Goal: Task Accomplishment & Management: Manage account settings

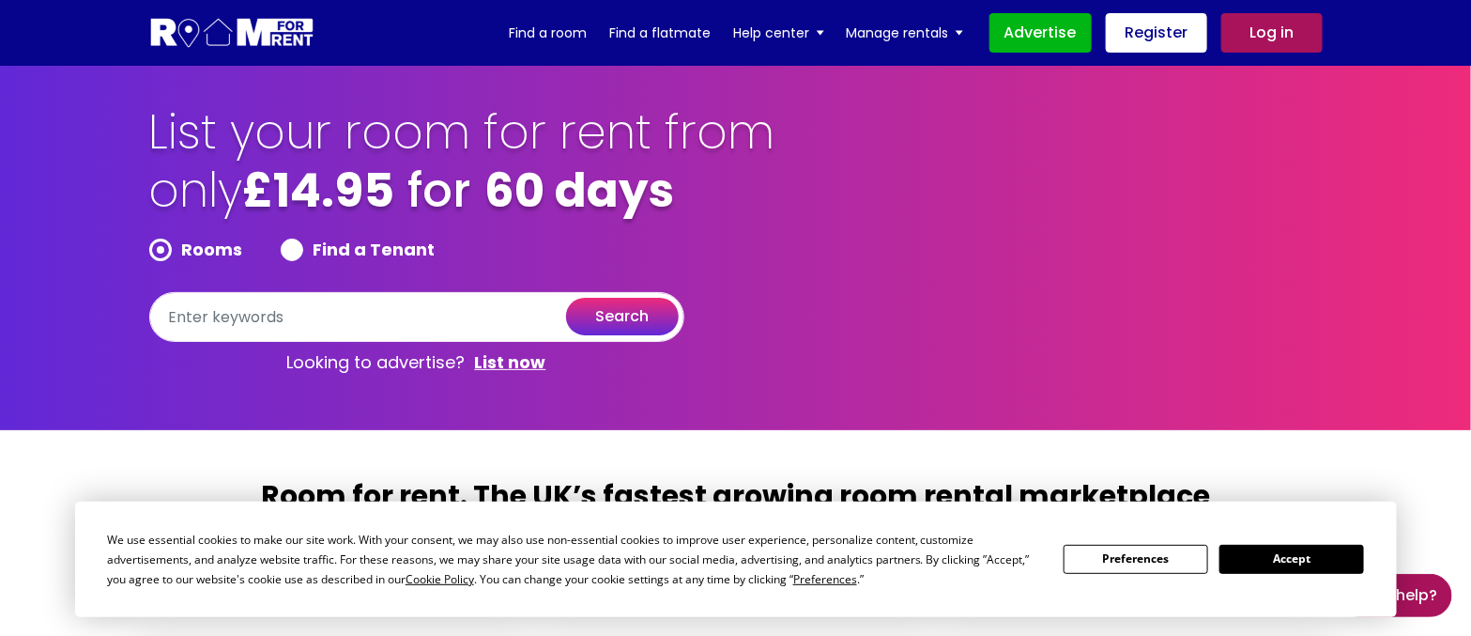
click at [1312, 555] on button "Accept" at bounding box center [1291, 558] width 145 height 29
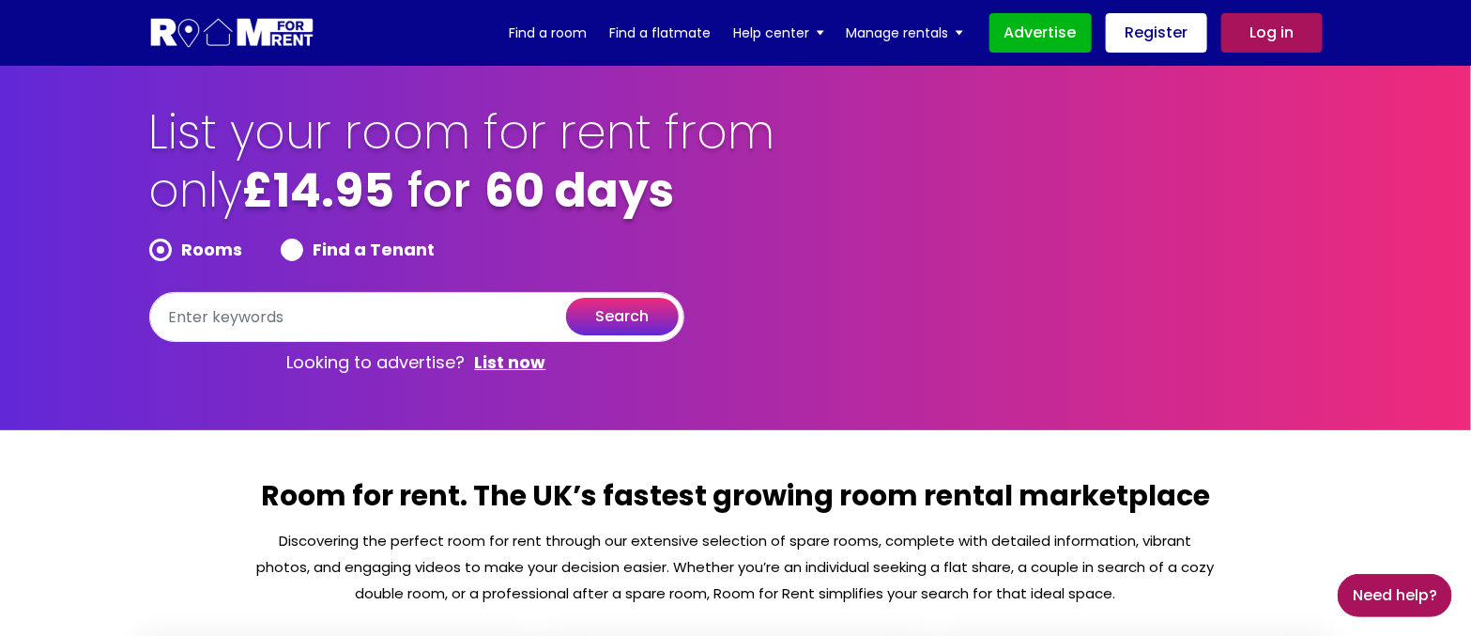
click at [1270, 41] on link "Log in" at bounding box center [1271, 32] width 101 height 39
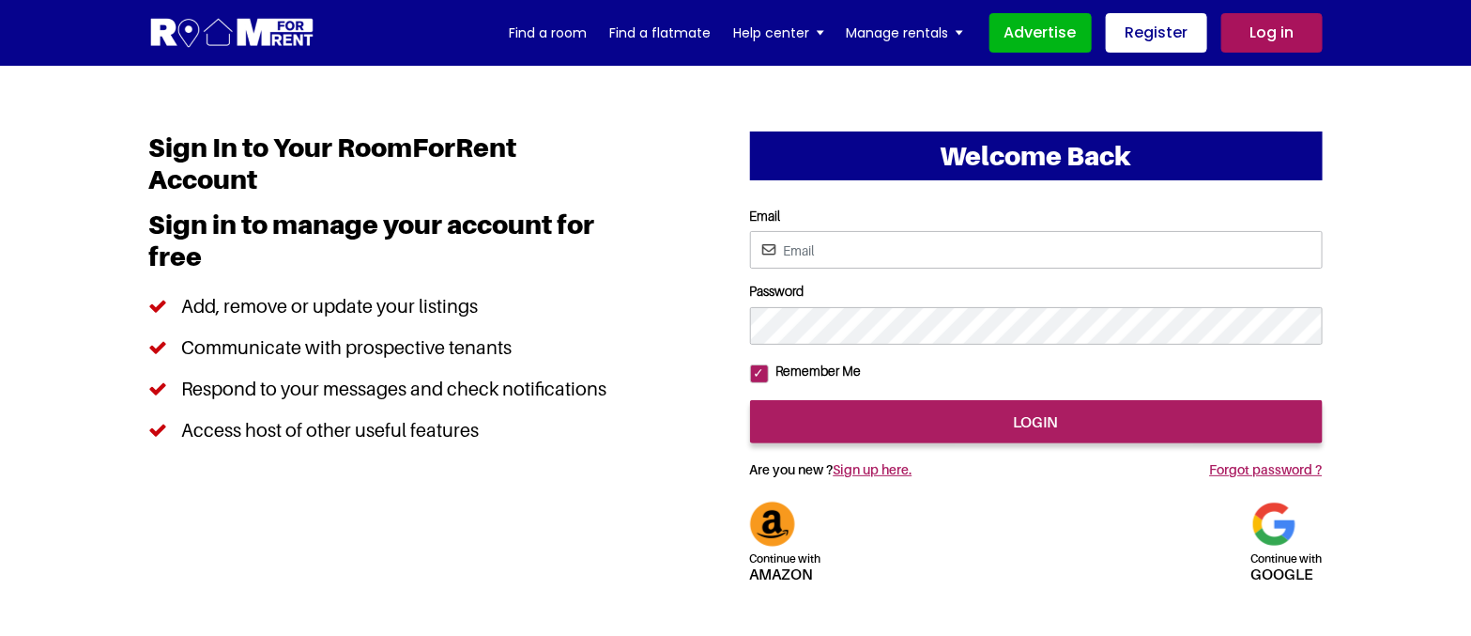
type input "saurabhsentiments@hotmail.com"
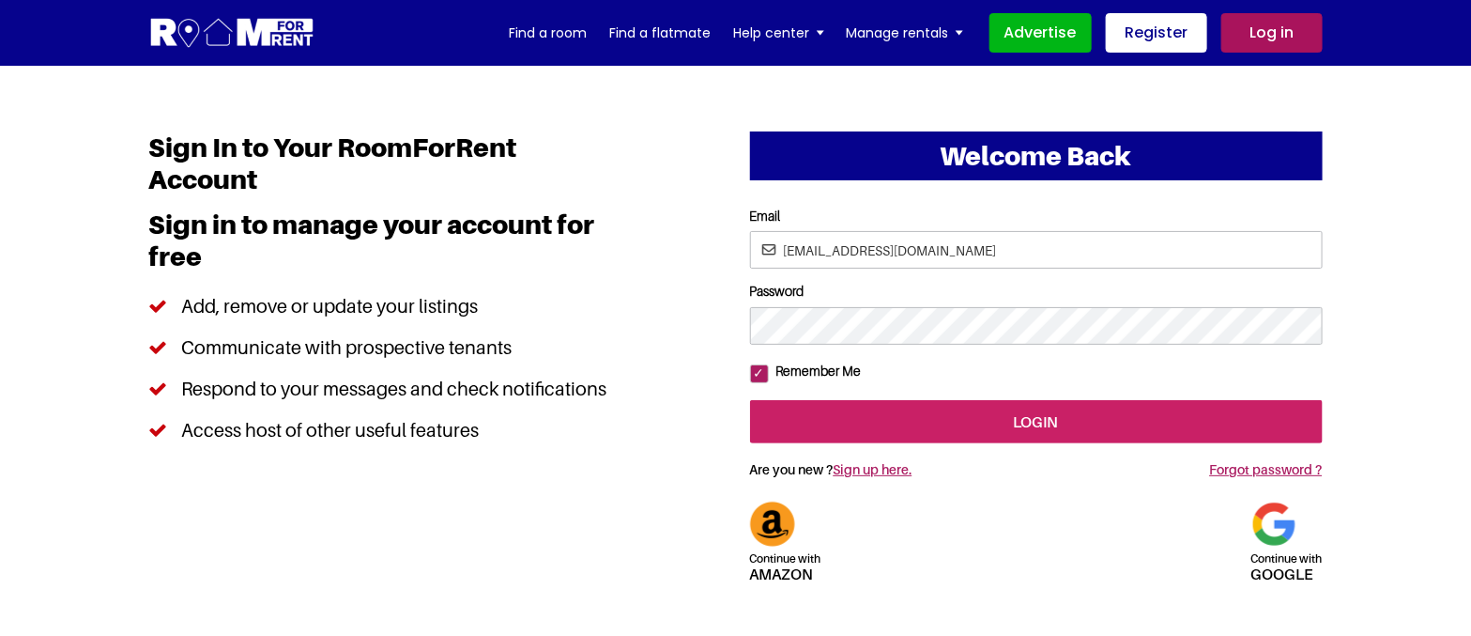
click at [993, 443] on input "login" at bounding box center [1036, 421] width 573 height 43
